Goal: Task Accomplishment & Management: Manage account settings

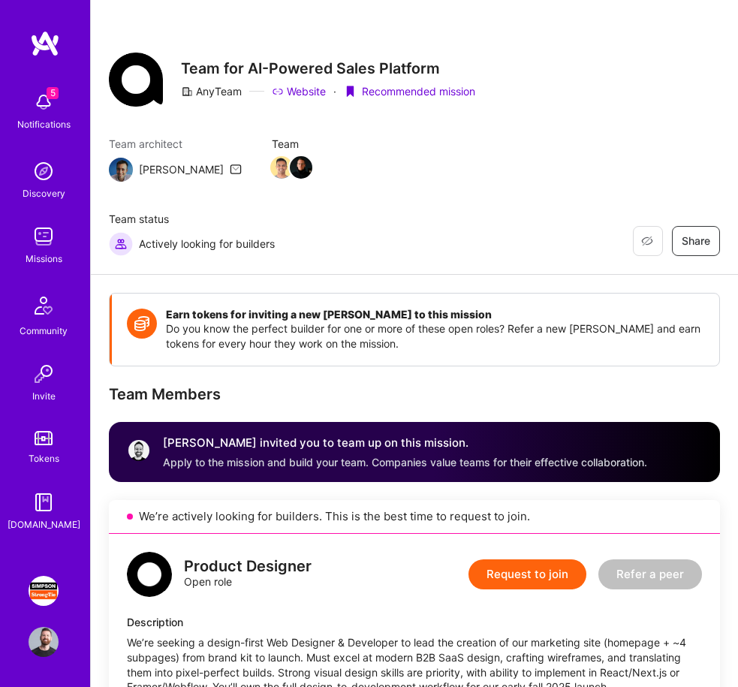
click at [48, 92] on span "5" at bounding box center [53, 93] width 12 height 12
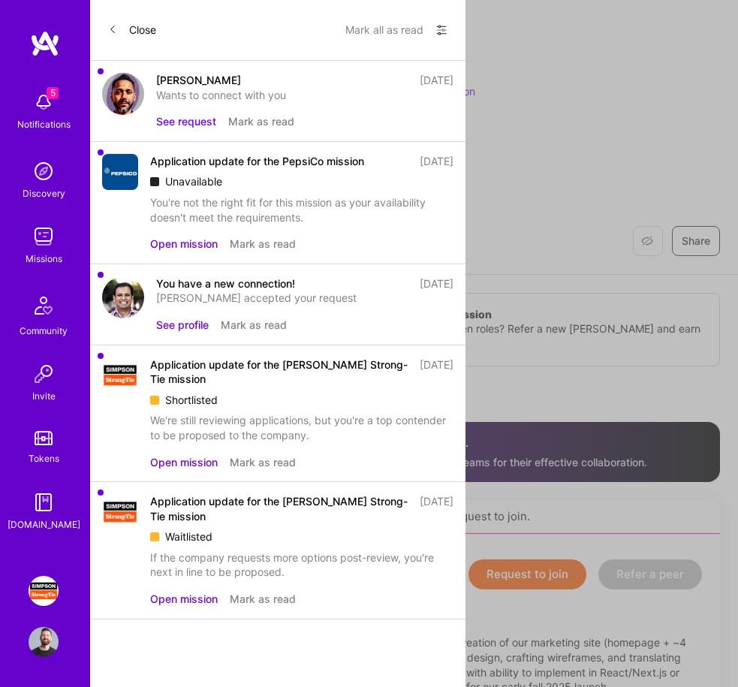
click at [363, 32] on button "Mark all as read" at bounding box center [384, 30] width 78 height 24
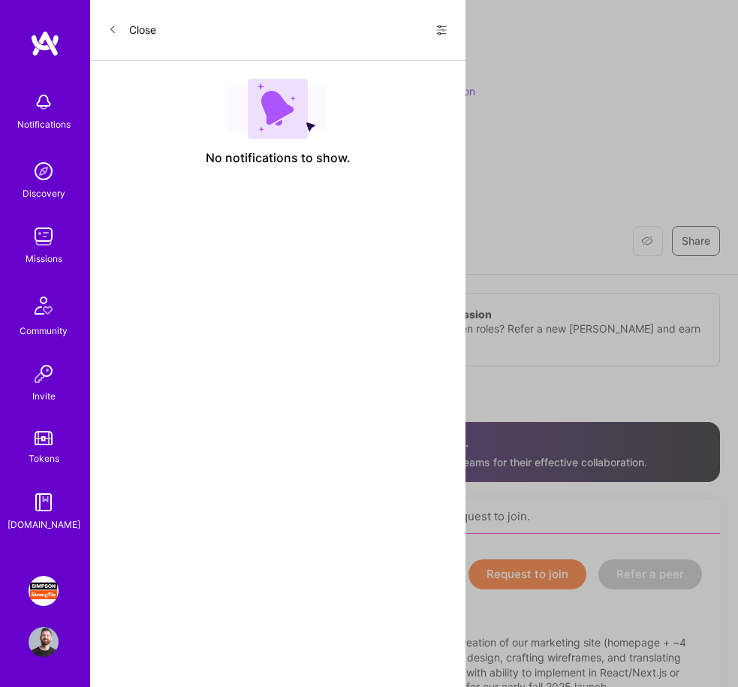
click at [116, 21] on button "Close" at bounding box center [132, 30] width 48 height 24
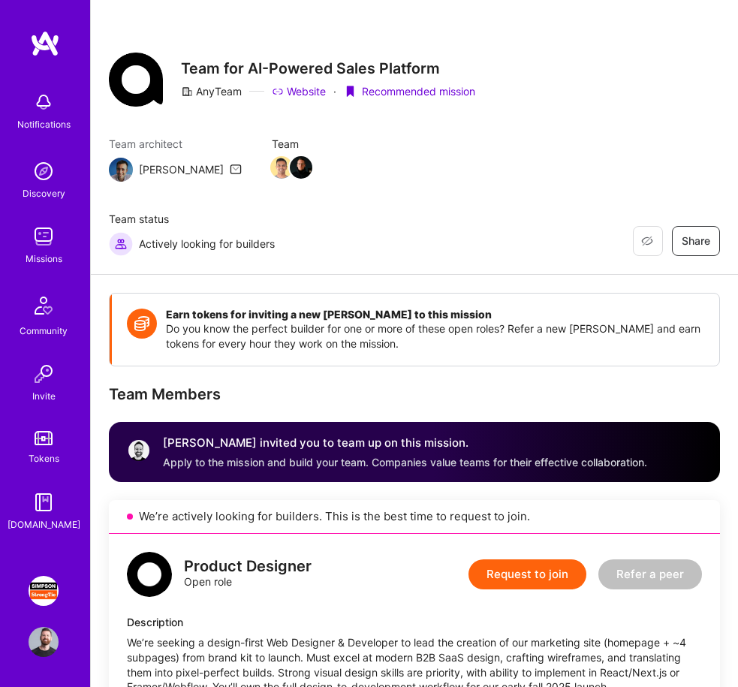
click at [39, 583] on img at bounding box center [44, 591] width 30 height 30
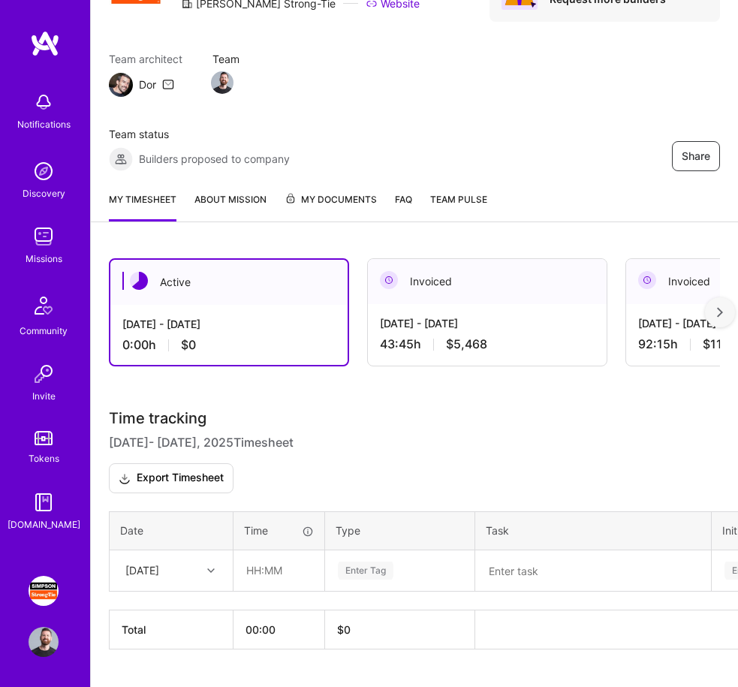
scroll to position [127, 0]
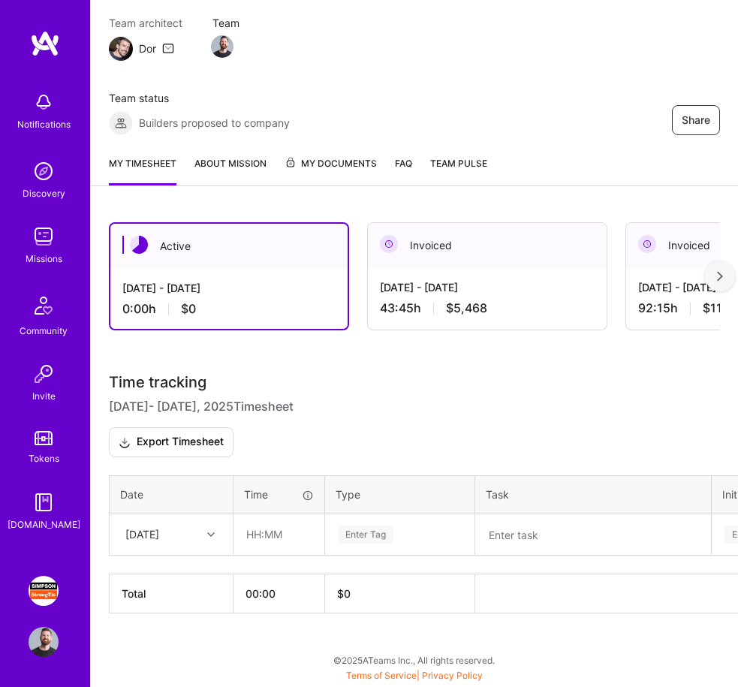
click at [614, 71] on div "Team architect Dor Team Team status Builders proposed to company Share" at bounding box center [414, 75] width 611 height 119
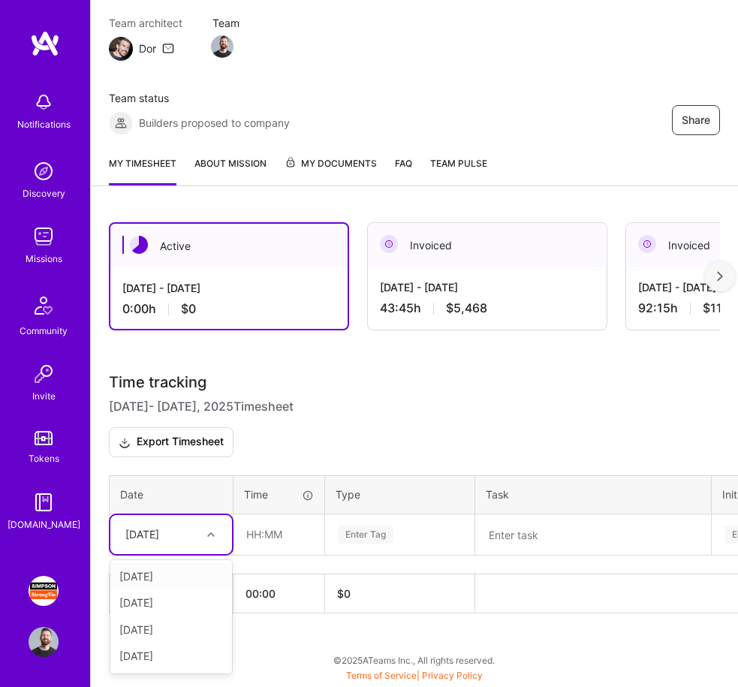
click at [203, 532] on div at bounding box center [212, 535] width 23 height 20
click at [179, 627] on div "[DATE]" at bounding box center [171, 630] width 122 height 27
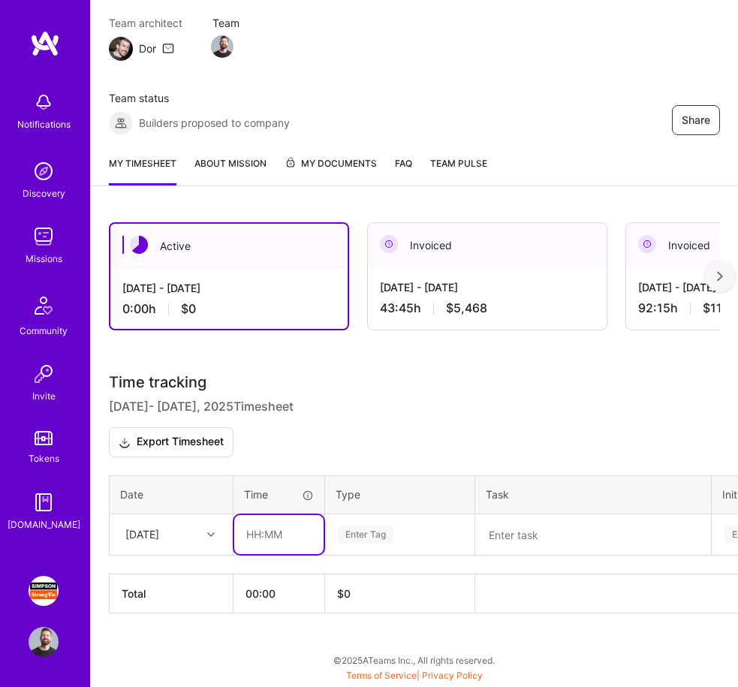
click at [271, 541] on input "text" at bounding box center [278, 534] width 89 height 39
type input "09:00"
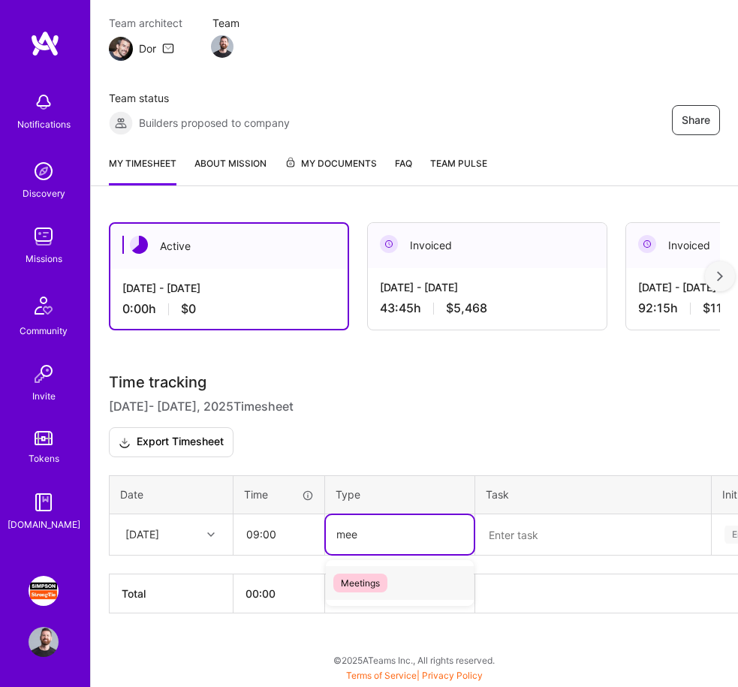
type input "meet"
click at [394, 583] on div "Meetings" at bounding box center [400, 583] width 148 height 35
click at [546, 541] on textarea at bounding box center [593, 535] width 233 height 38
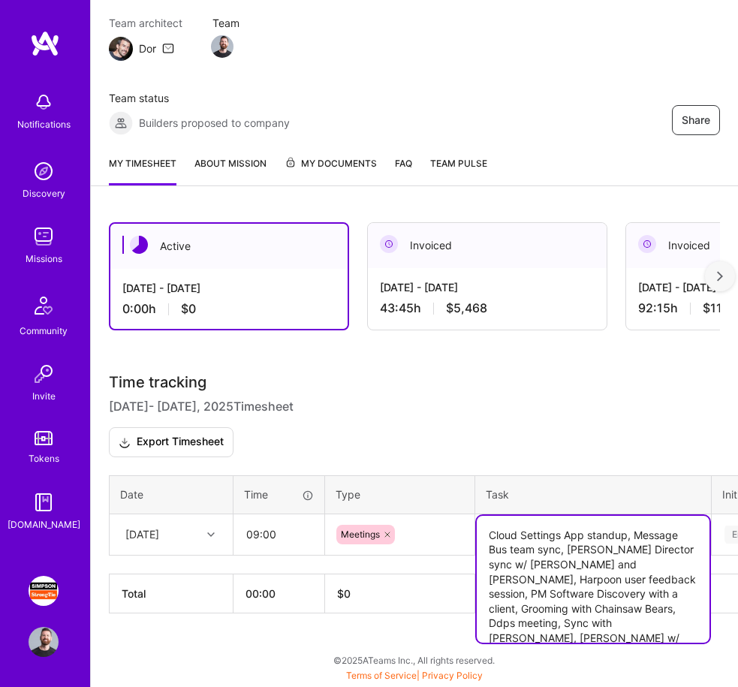
type textarea "Cloud Settings App standup, Message Bus team sync, [PERSON_NAME] Director sync …"
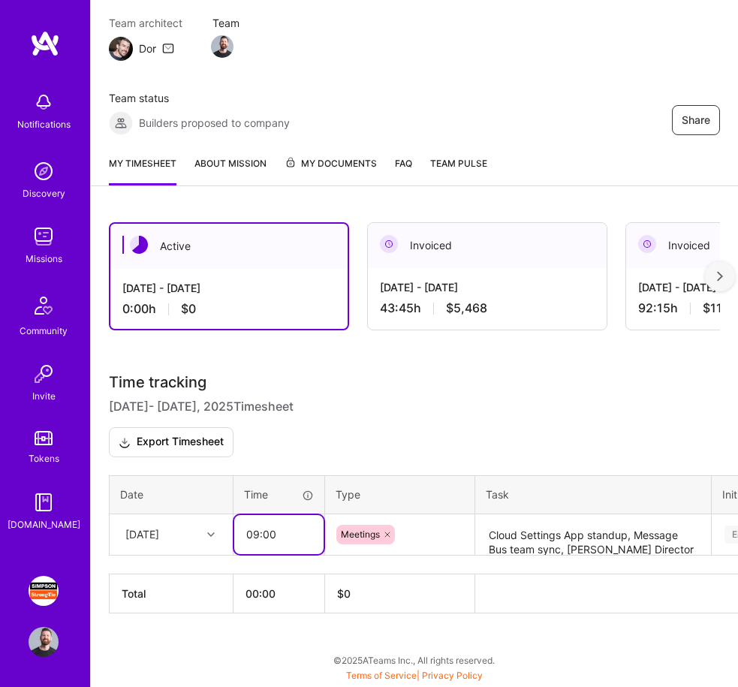
drag, startPoint x: 276, startPoint y: 534, endPoint x: 230, endPoint y: 534, distance: 45.8
click at [230, 534] on tr "[DATE] 09:00 Meetings Cloud Settings App standup, Message Bus team sync, [PERSO…" at bounding box center [575, 534] width 930 height 41
type input "06:50"
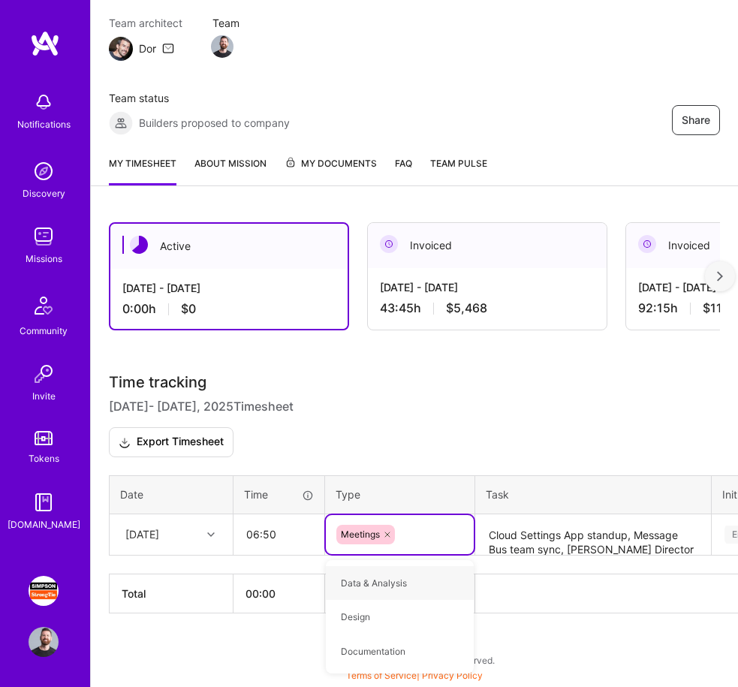
click at [560, 529] on textarea "Cloud Settings App standup, Message Bus team sync, [PERSON_NAME] Director sync …" at bounding box center [593, 535] width 233 height 39
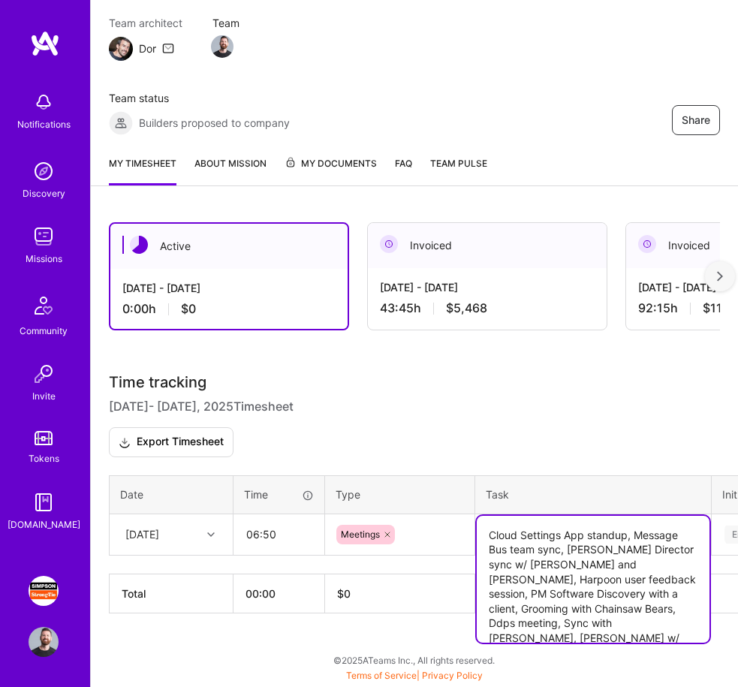
click at [544, 629] on textarea "Cloud Settings App standup, Message Bus team sync, [PERSON_NAME] Director sync …" at bounding box center [593, 579] width 233 height 127
type textarea "Cloud Settings App standup, Message Bus team sync, [PERSON_NAME] Director sync …"
click at [512, 381] on h3 "Time tracking [DATE] - [DATE] Timesheet Export Timesheet" at bounding box center [414, 415] width 611 height 83
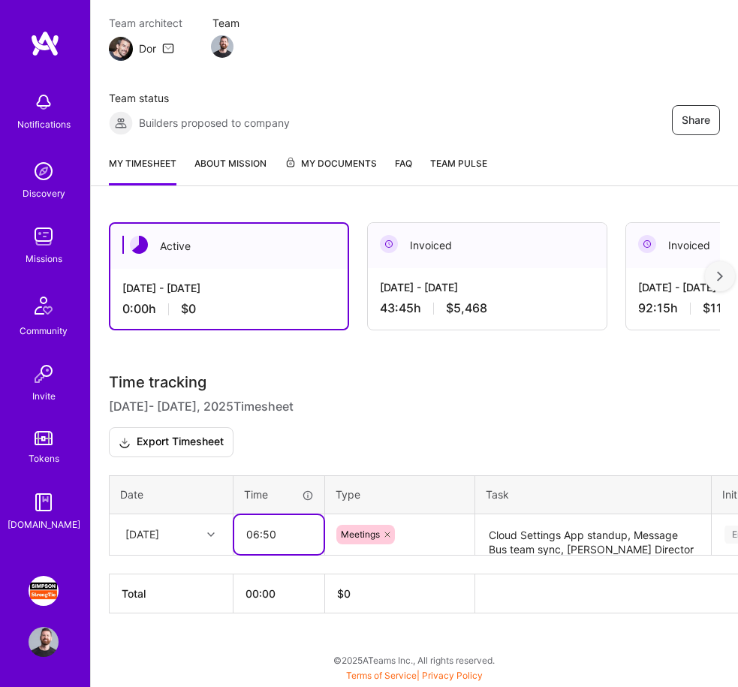
drag, startPoint x: 276, startPoint y: 530, endPoint x: 240, endPoint y: 530, distance: 35.3
click at [240, 530] on input "06:50" at bounding box center [278, 534] width 89 height 39
type input "07:00"
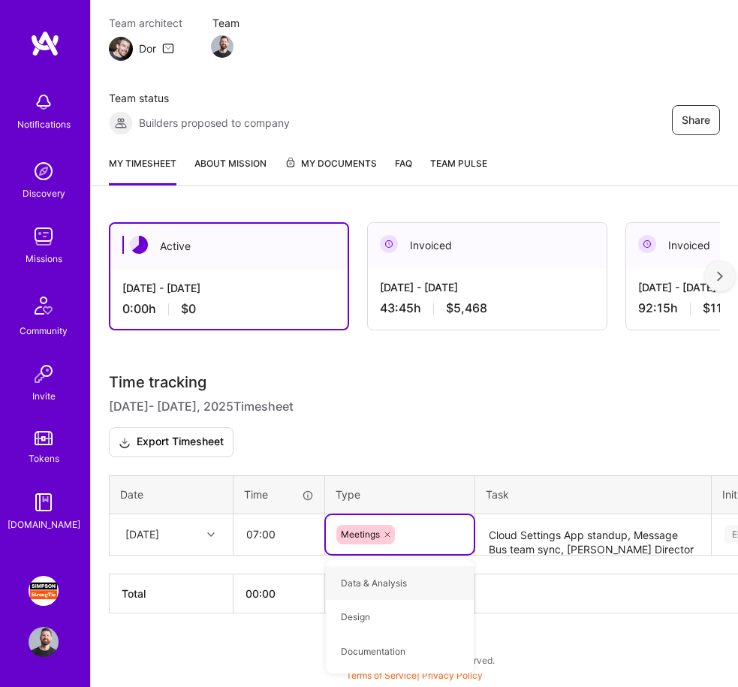
click at [436, 425] on h3 "Time tracking [DATE] - [DATE] Timesheet Export Timesheet" at bounding box center [414, 415] width 611 height 83
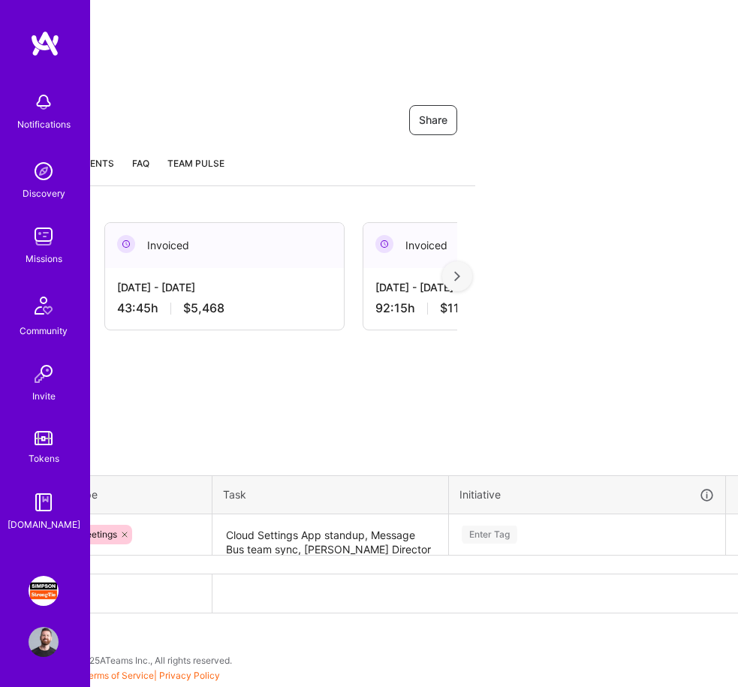
scroll to position [140, 0]
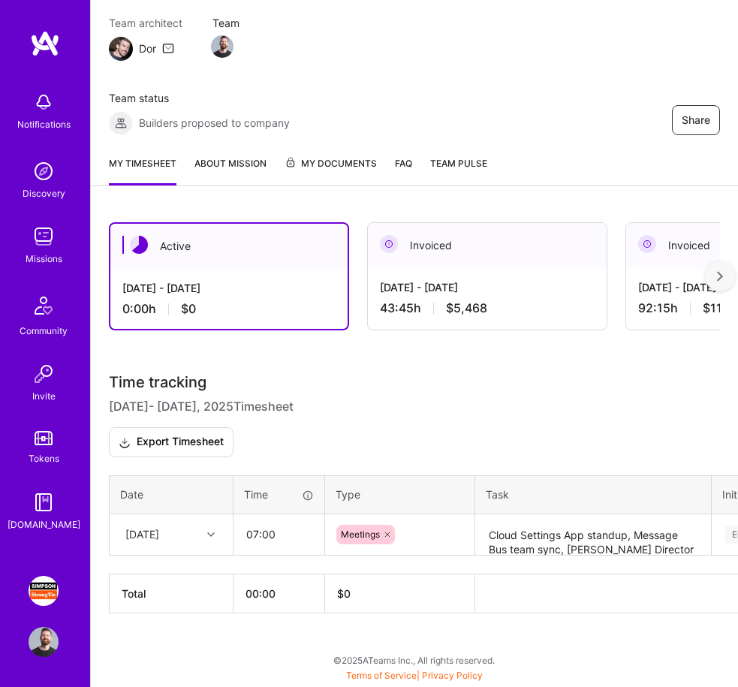
click at [483, 523] on tr "[DATE] 07:00 Meetings Cloud Settings App standup, Message Bus team sync, [PERSO…" at bounding box center [575, 534] width 930 height 41
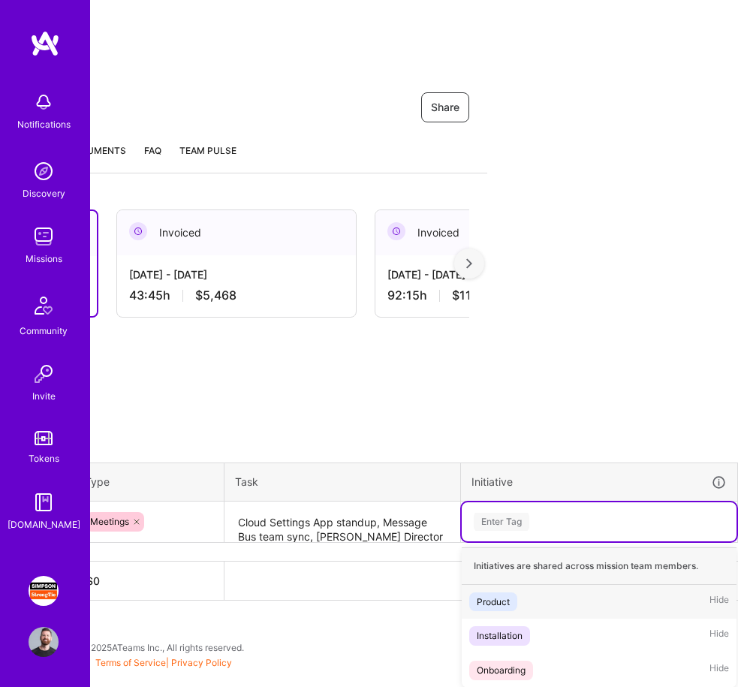
click at [581, 607] on div "Product Hide" at bounding box center [599, 602] width 275 height 35
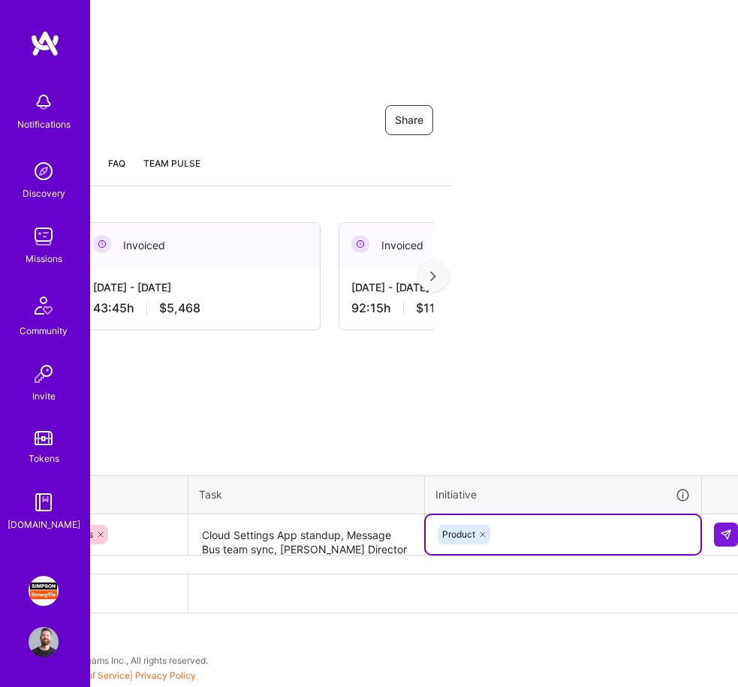
scroll to position [127, 301]
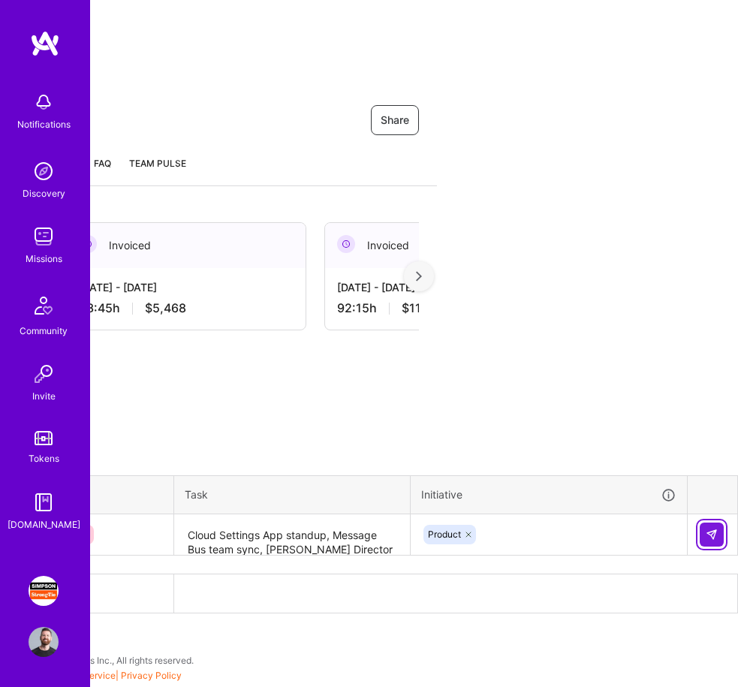
click at [706, 532] on img at bounding box center [712, 535] width 12 height 12
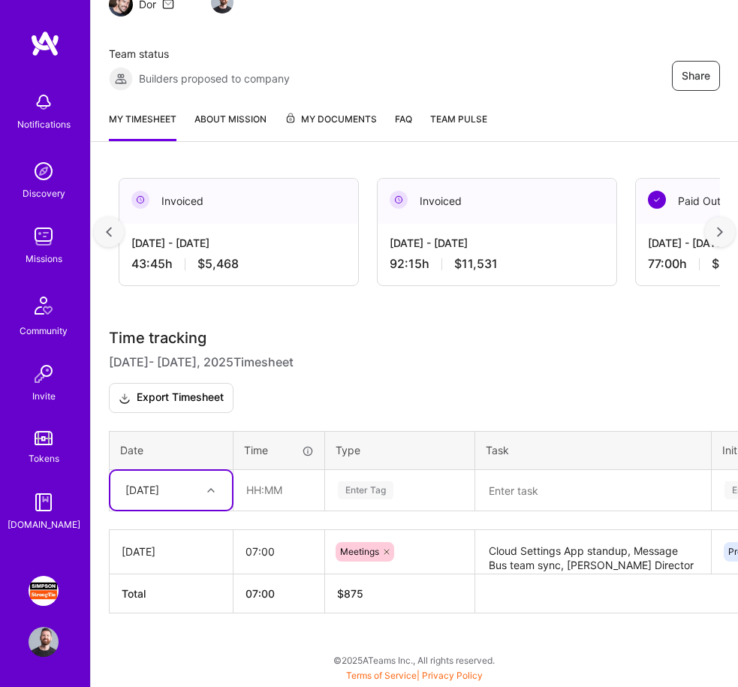
scroll to position [0, 248]
click at [262, 487] on input "text" at bounding box center [278, 490] width 89 height 39
type input "02:00"
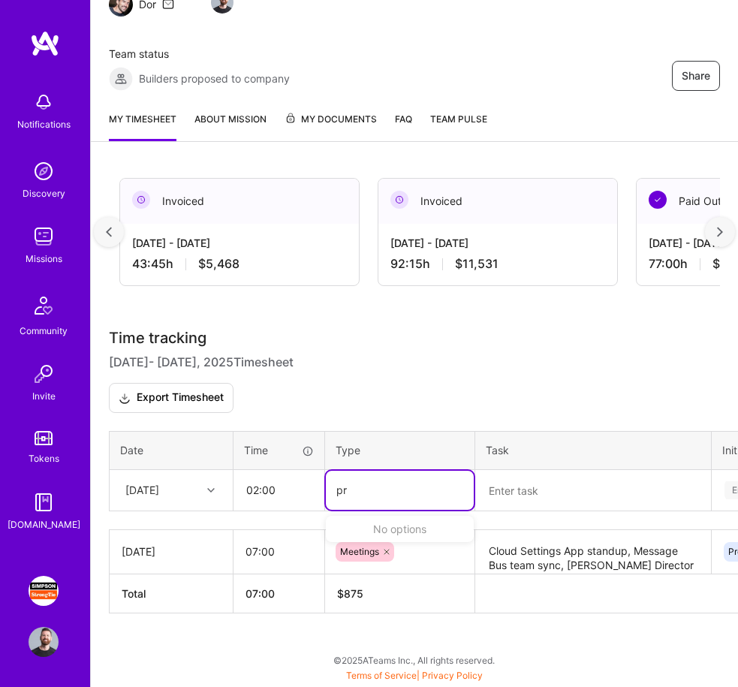
type input "p"
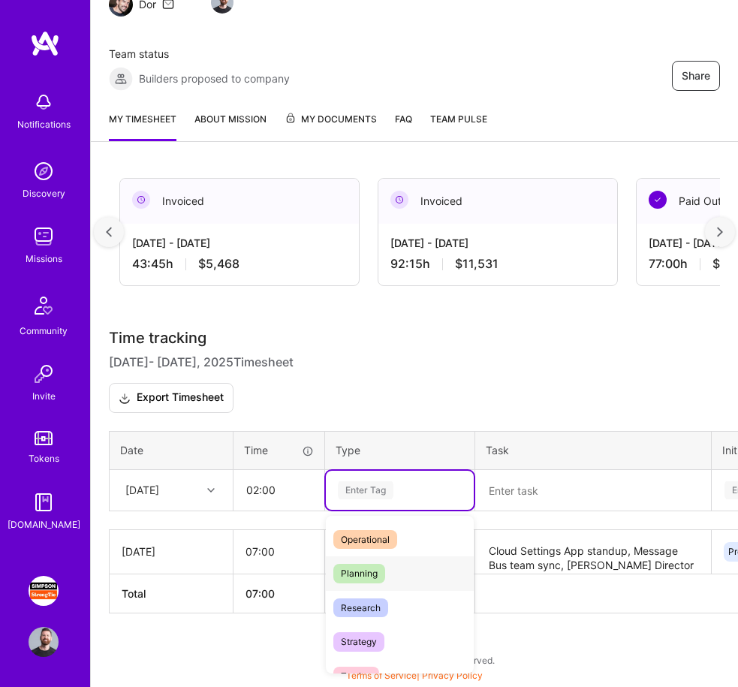
scroll to position [278, 0]
click at [378, 569] on span "Planning" at bounding box center [359, 569] width 52 height 20
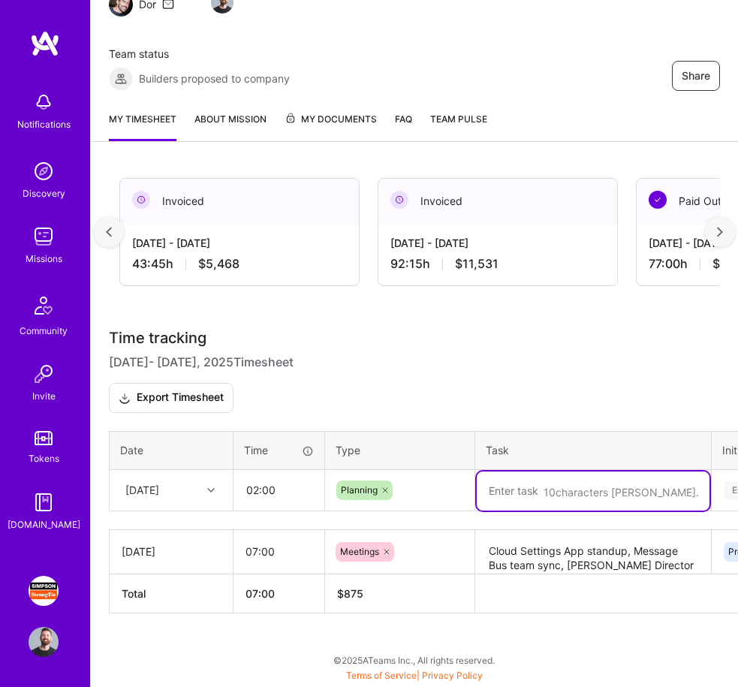
click at [535, 498] on textarea at bounding box center [593, 491] width 233 height 39
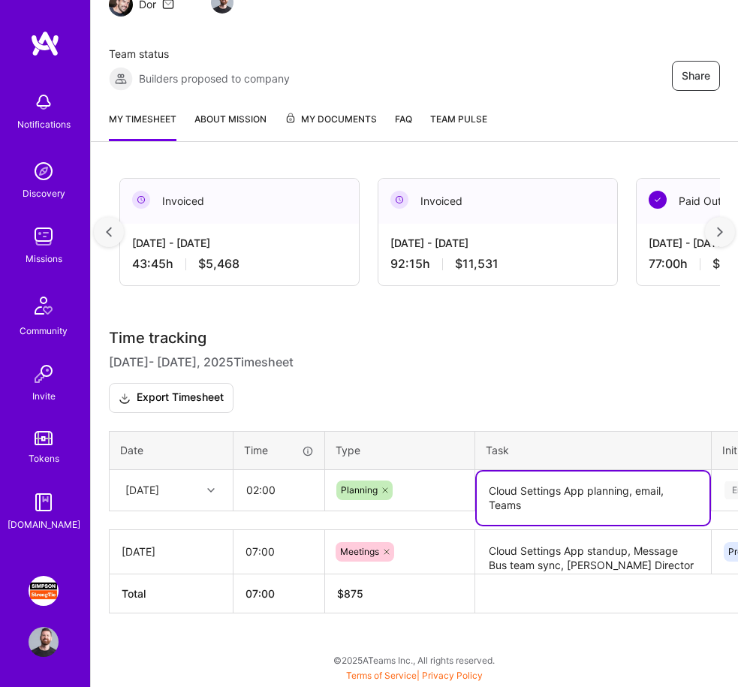
type textarea "Cloud Settings App planning, email, Teams"
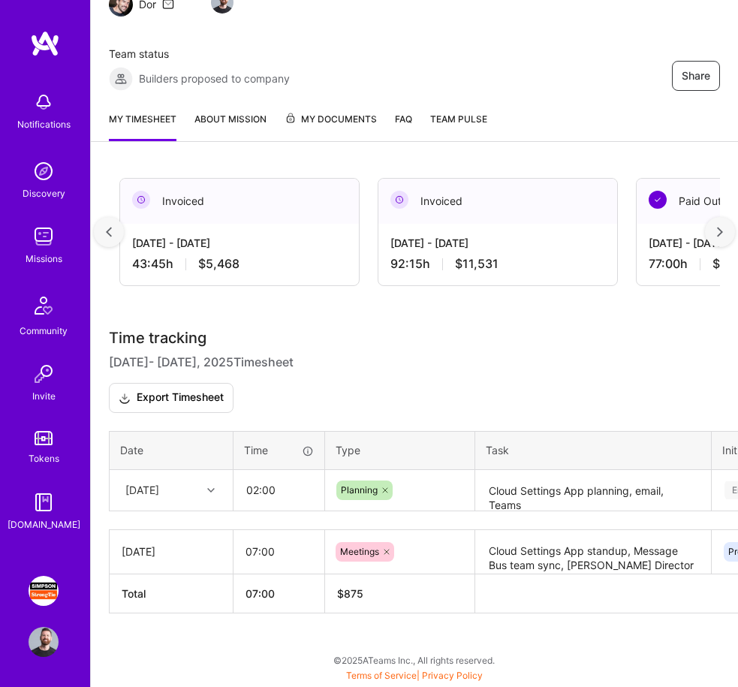
click at [618, 406] on h3 "Time tracking [DATE] - [DATE] Timesheet Export Timesheet" at bounding box center [414, 371] width 611 height 83
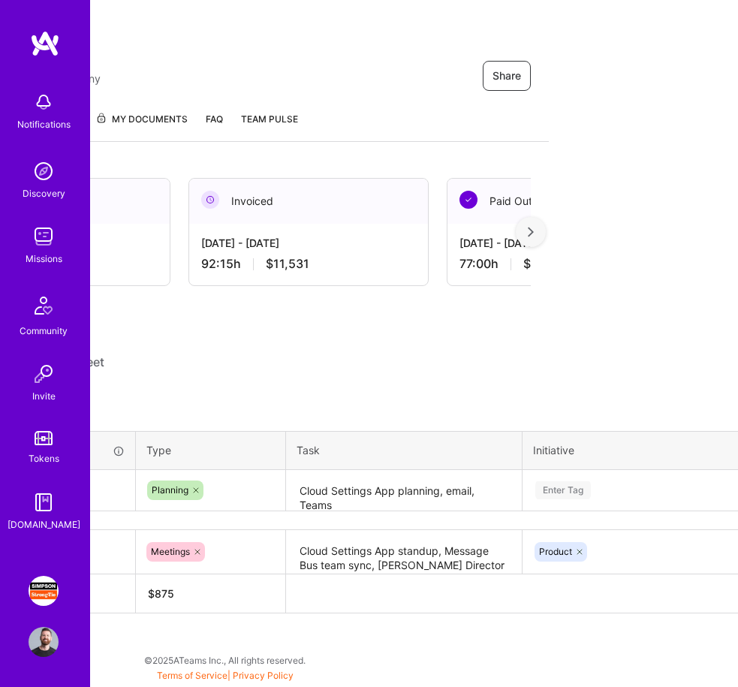
scroll to position [171, 192]
click at [559, 492] on div "Enter Tag" at bounding box center [561, 490] width 56 height 23
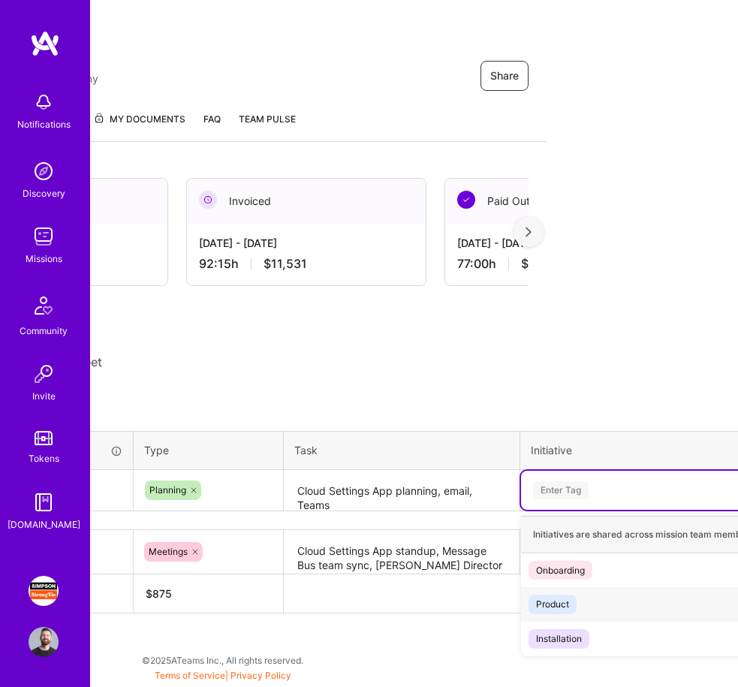
click at [559, 604] on div "Product" at bounding box center [552, 604] width 33 height 15
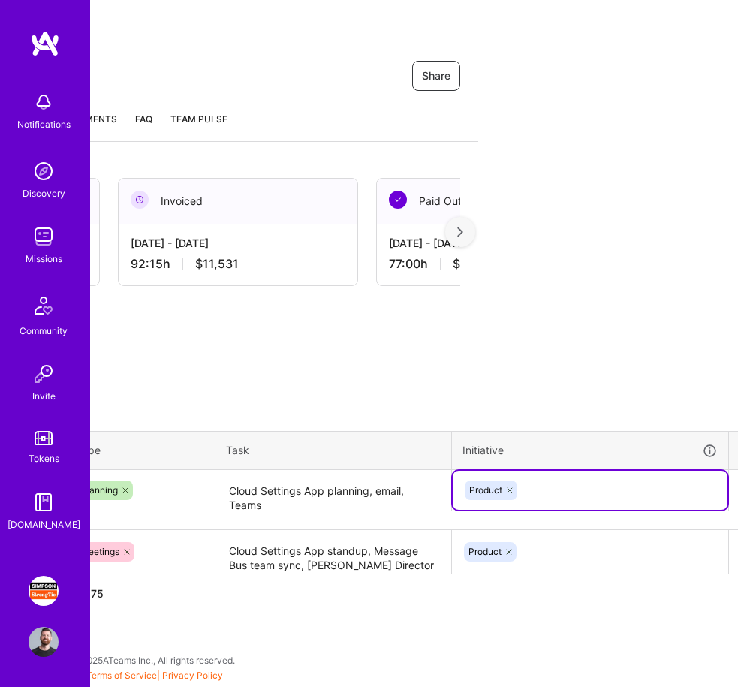
scroll to position [171, 301]
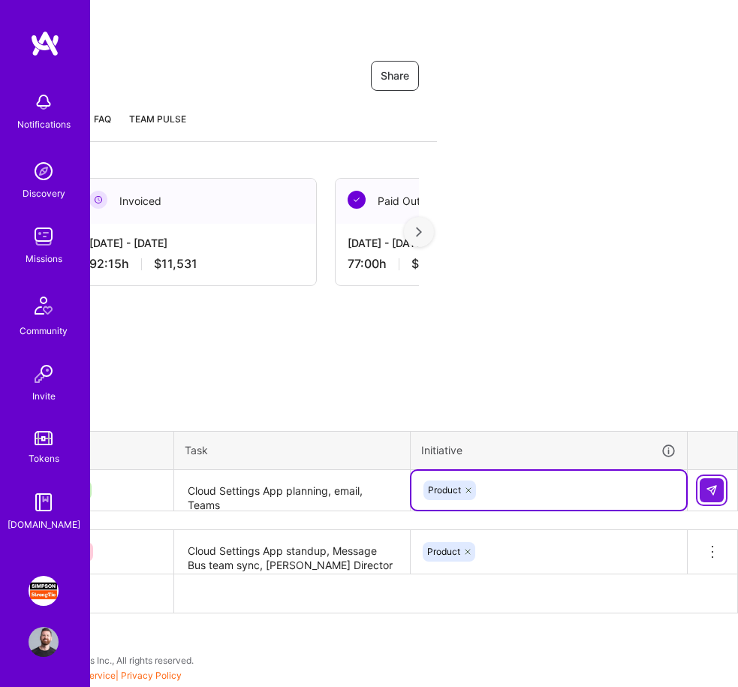
click at [707, 491] on img at bounding box center [712, 490] width 12 height 12
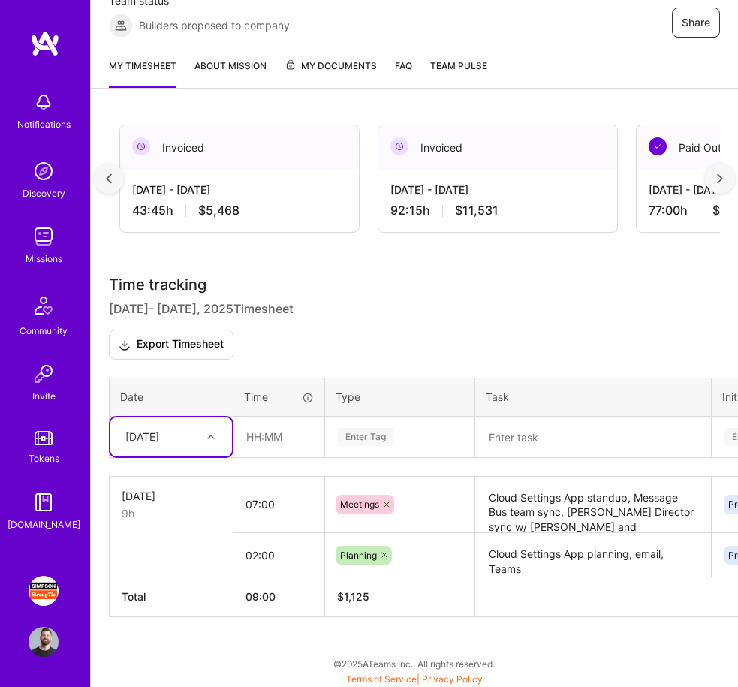
scroll to position [225, 0]
click at [213, 456] on div "option [DATE], selected. Select is focused ,type to refine list, press Down to …" at bounding box center [171, 436] width 122 height 39
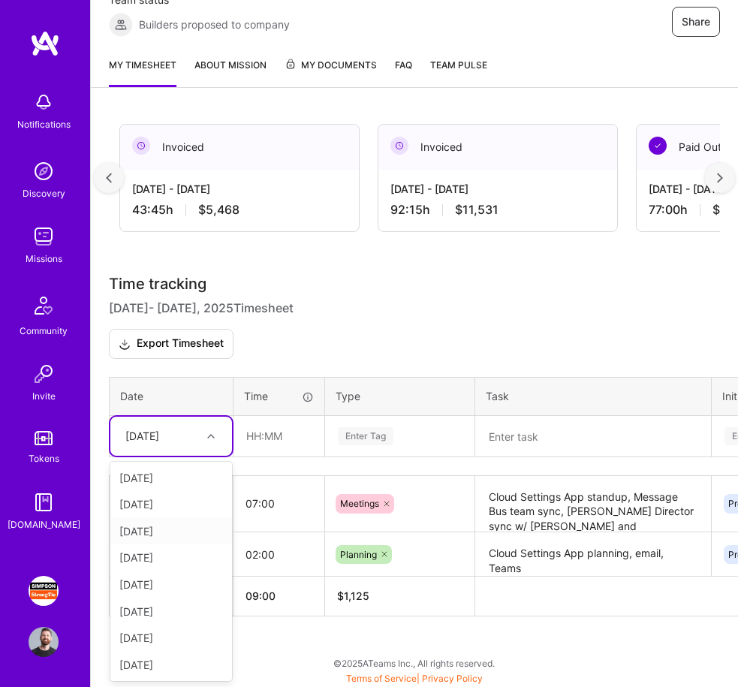
click at [181, 532] on div "[DATE]" at bounding box center [171, 531] width 122 height 27
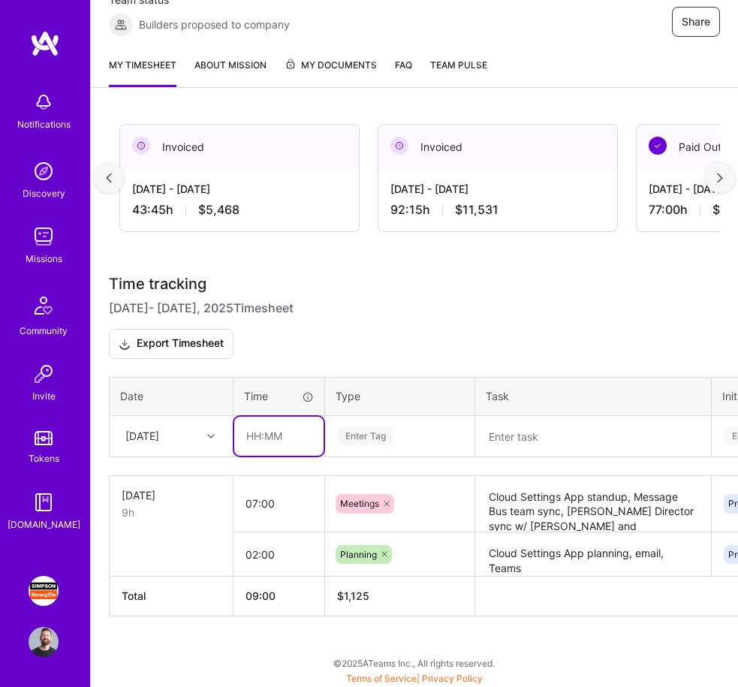
click at [250, 433] on input "text" at bounding box center [278, 436] width 89 height 39
type input "03:50"
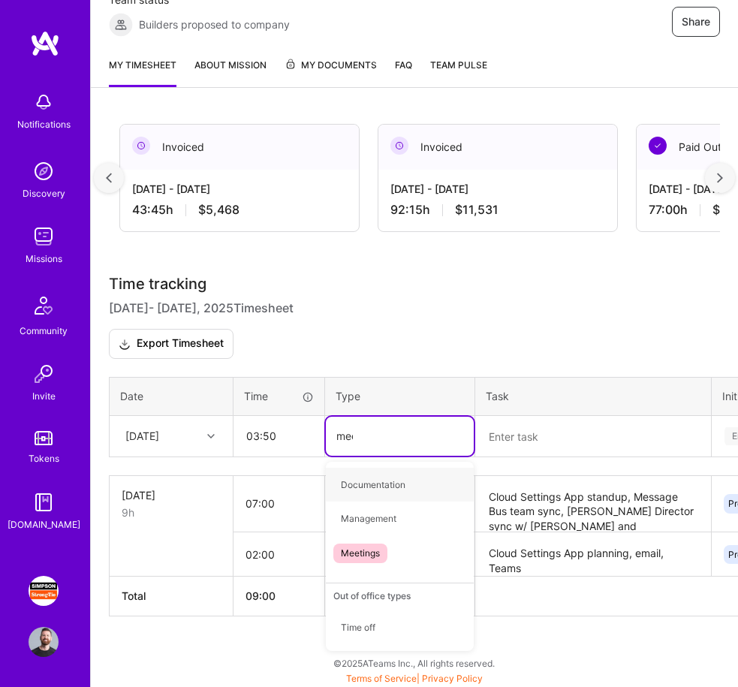
type input "meet"
click at [361, 482] on span "Meetings" at bounding box center [360, 485] width 54 height 20
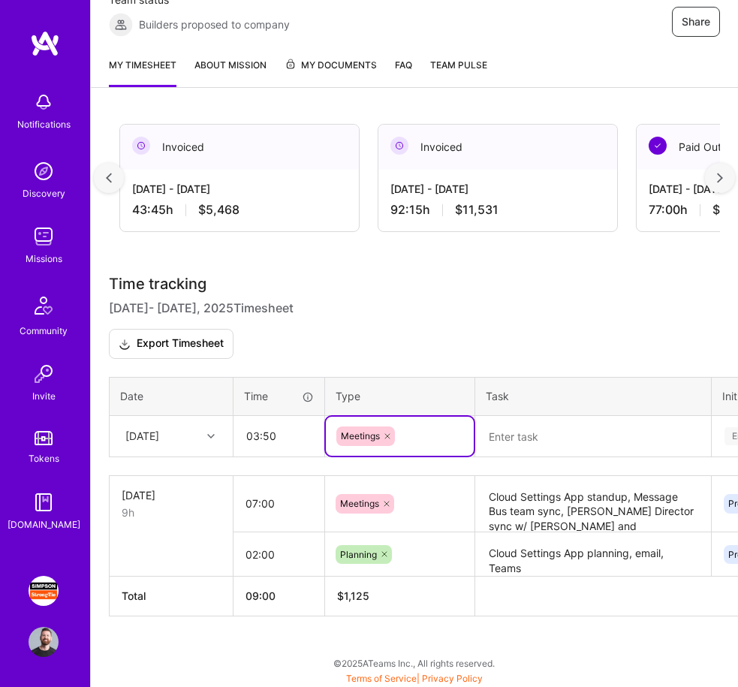
click at [518, 442] on textarea at bounding box center [593, 437] width 233 height 39
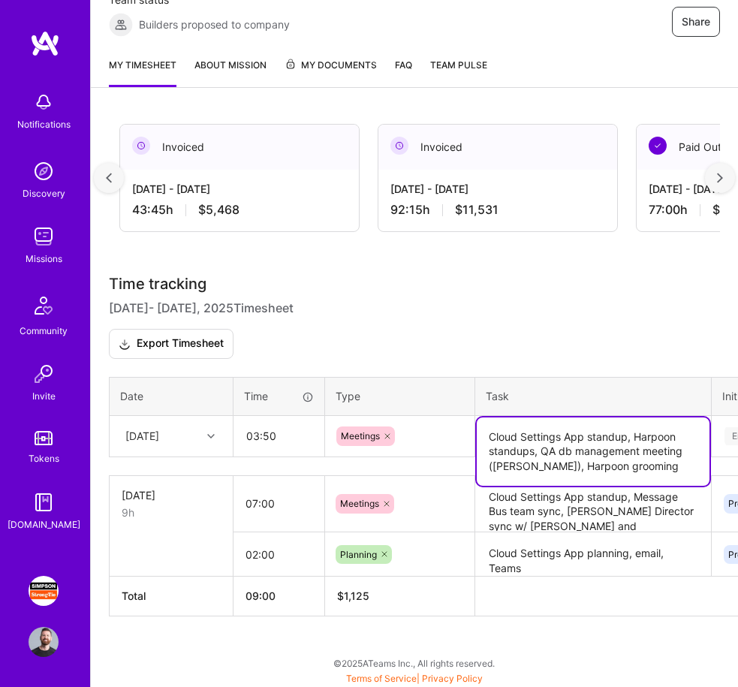
type textarea "Cloud Settings App standup, Harpoon standups, QA db management meeting ([PERSON…"
click at [590, 312] on h3 "Time tracking [DATE] - [DATE] Timesheet Export Timesheet" at bounding box center [414, 317] width 611 height 83
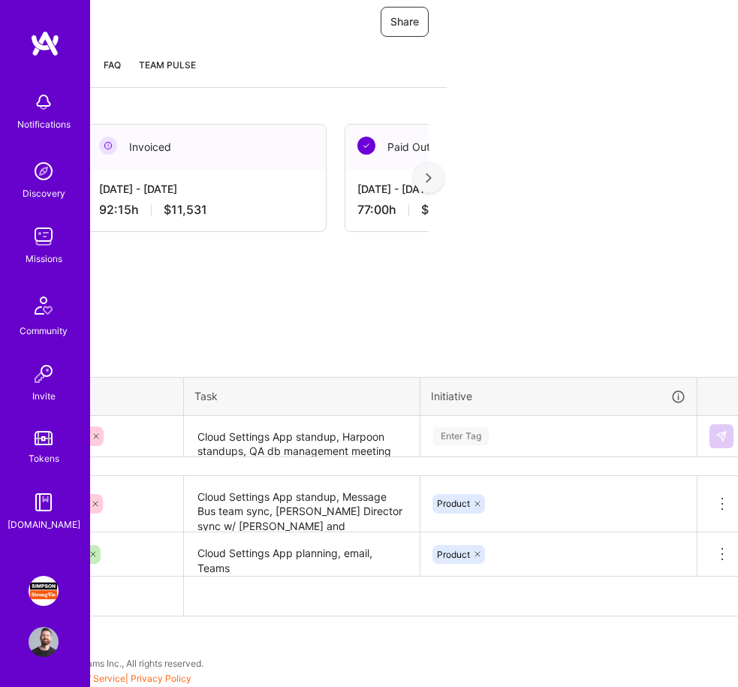
scroll to position [225, 301]
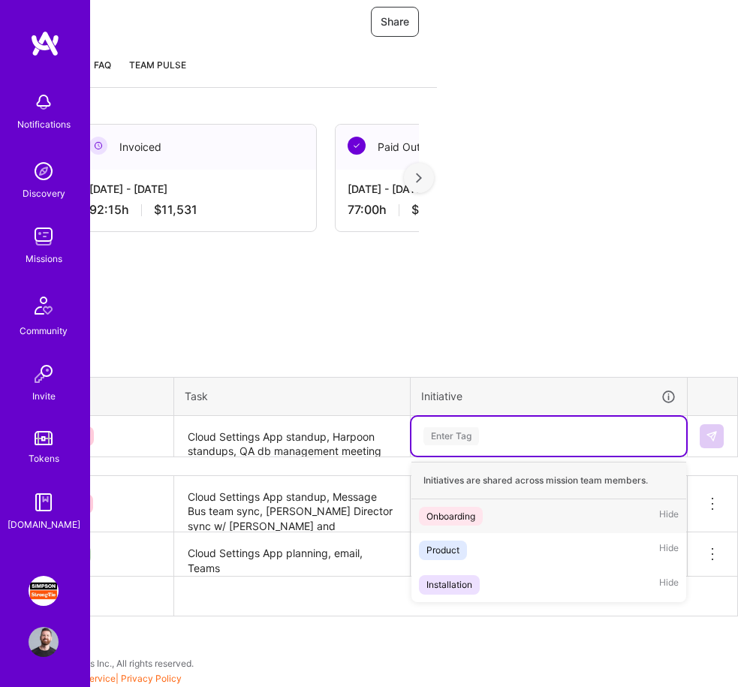
click at [470, 436] on div "Enter Tag" at bounding box center [452, 436] width 56 height 23
click at [467, 548] on div "Product Hide" at bounding box center [549, 550] width 275 height 35
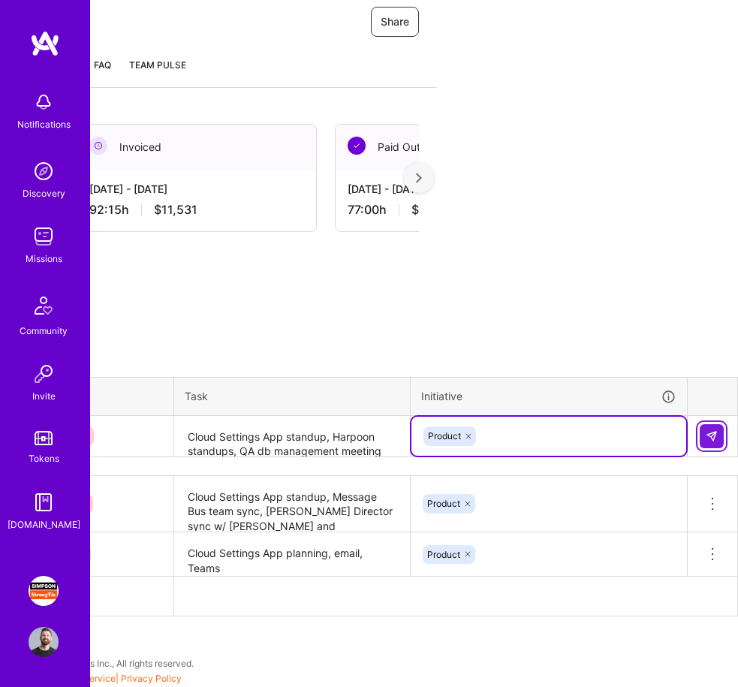
click at [712, 441] on img at bounding box center [712, 436] width 12 height 12
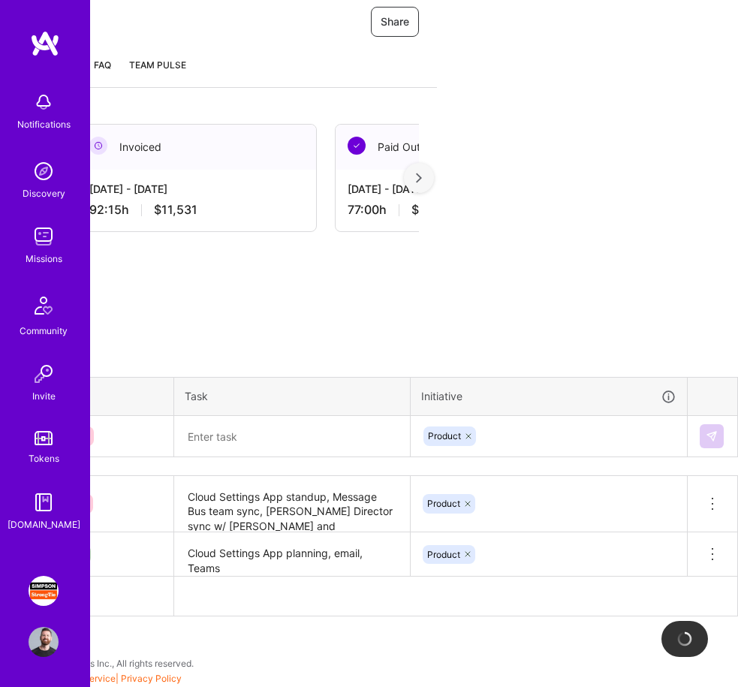
scroll to position [225, 0]
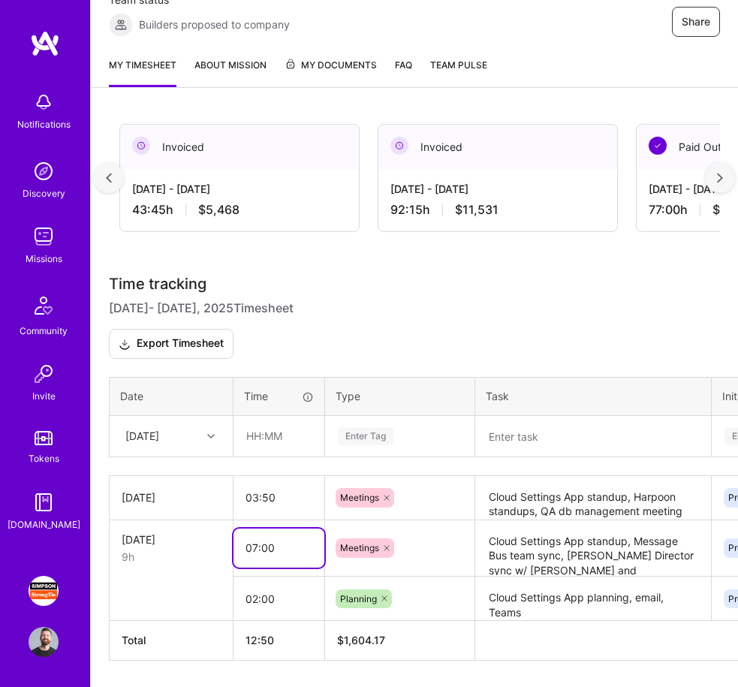
click at [269, 550] on input "07:00" at bounding box center [279, 548] width 91 height 39
type input "06:45"
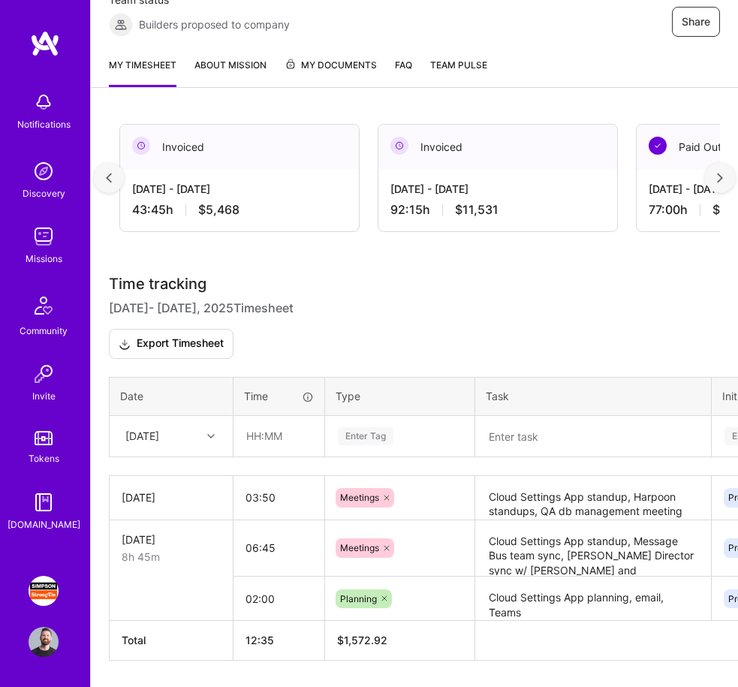
click at [407, 327] on h3 "Time tracking [DATE] - [DATE] Timesheet Export Timesheet" at bounding box center [414, 317] width 611 height 83
click at [267, 435] on input "text" at bounding box center [278, 436] width 89 height 39
type input "03:00"
